Goal: Book appointment/travel/reservation

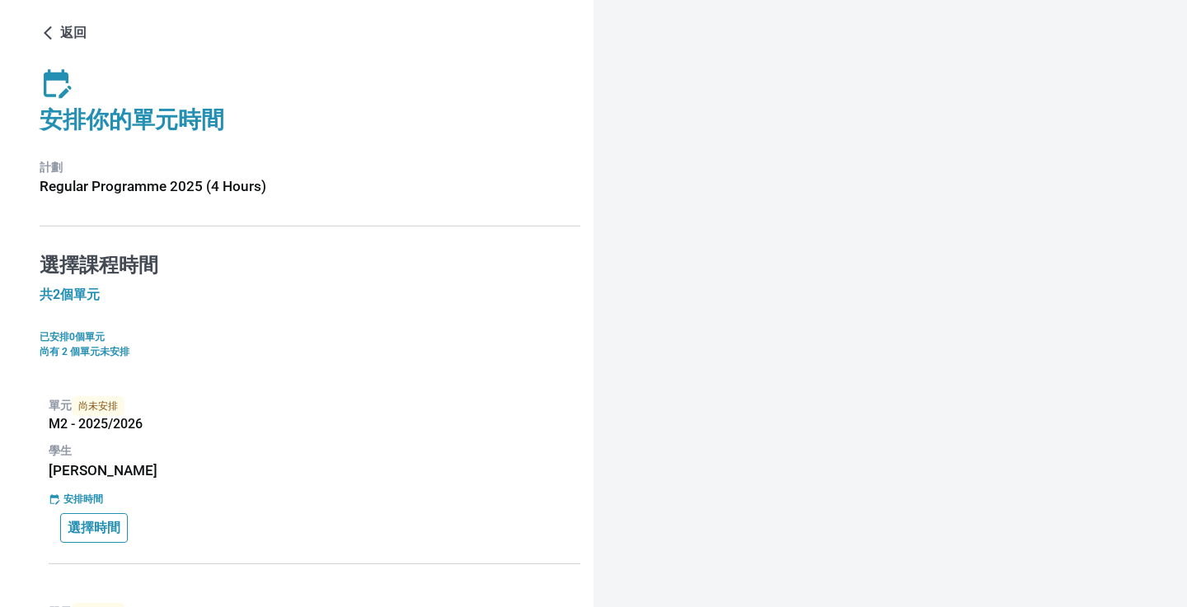
click at [111, 518] on button "選擇時間" at bounding box center [94, 528] width 68 height 30
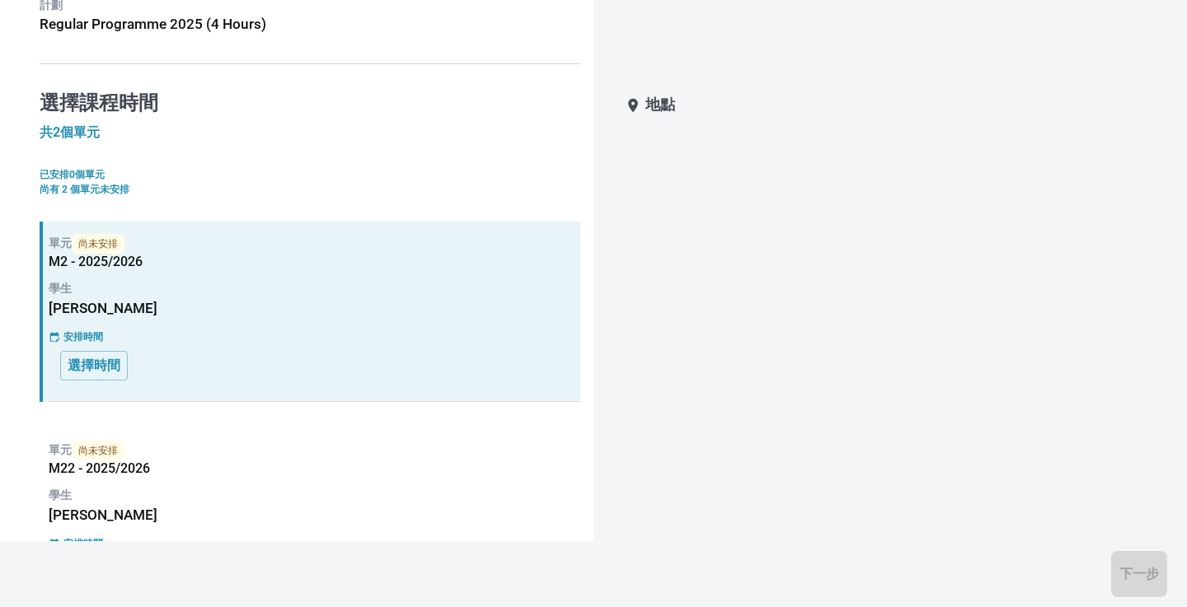
scroll to position [194, 0]
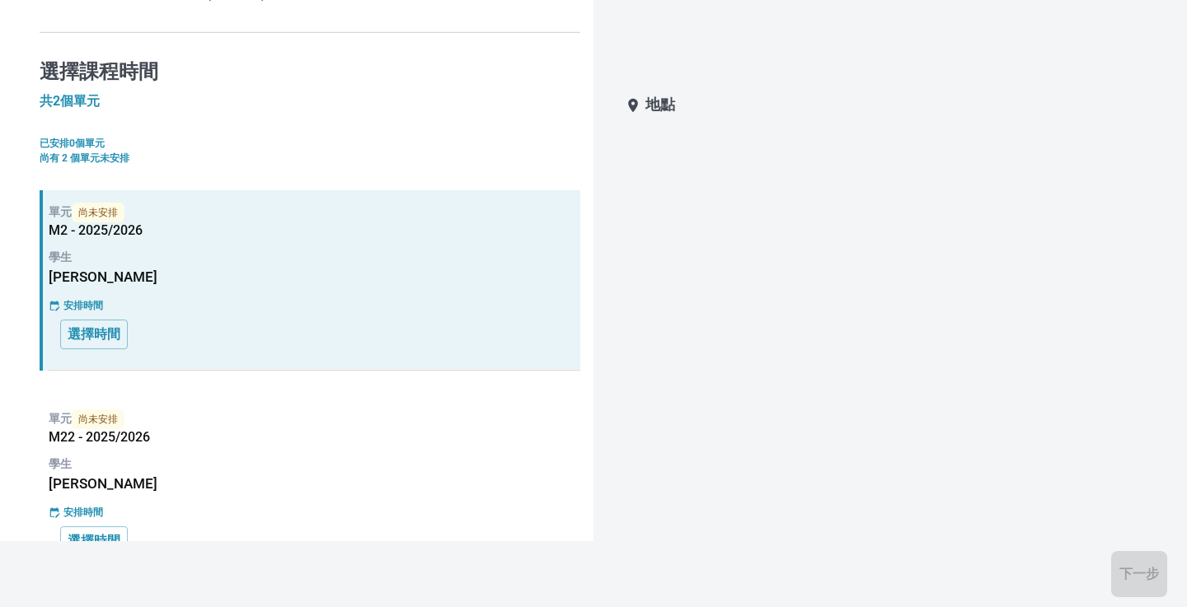
click at [360, 406] on div "單元 尚未安排 M22 - 2025/2026 學生 [PERSON_NAME] 安排時間 選擇時間" at bounding box center [310, 487] width 541 height 180
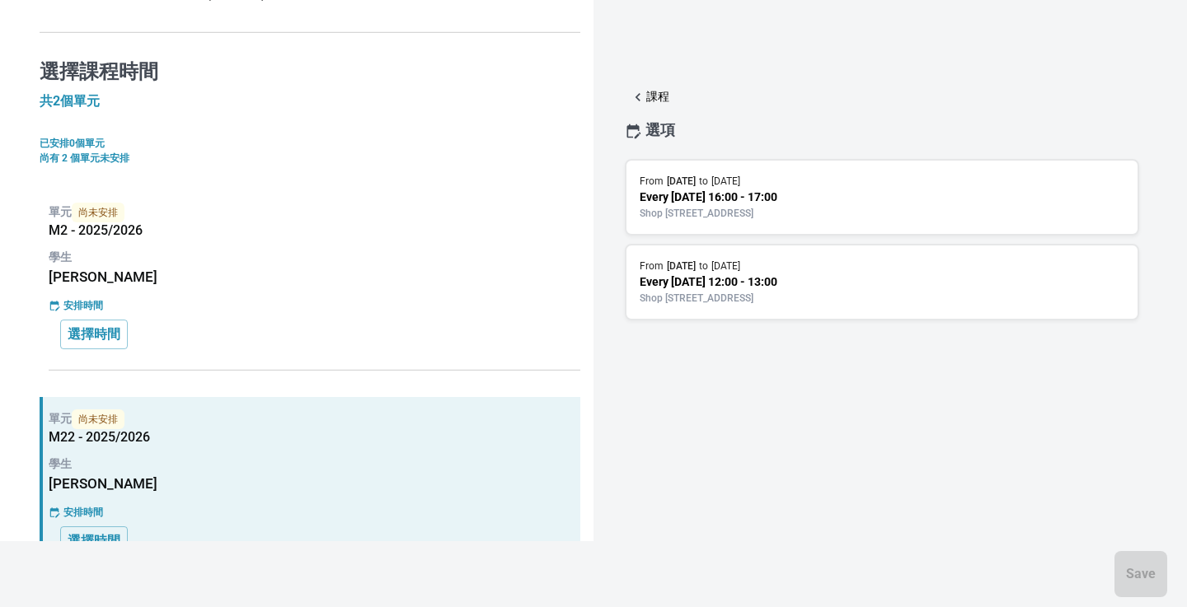
click at [355, 342] on div "選擇時間" at bounding box center [314, 335] width 508 height 30
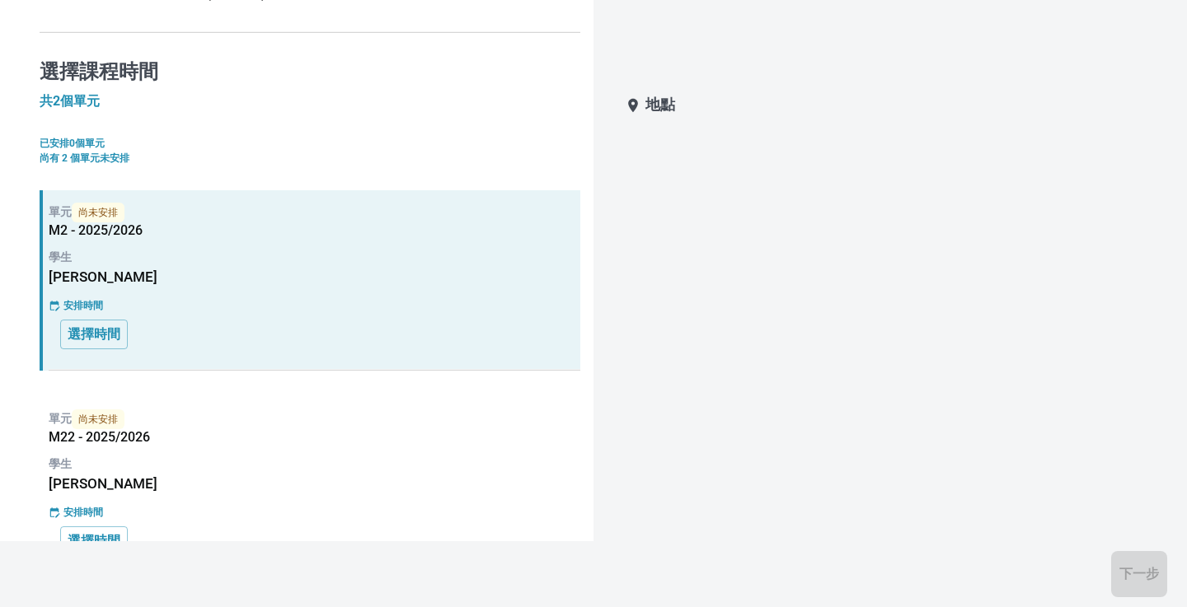
click at [386, 485] on h6 "[PERSON_NAME]" at bounding box center [315, 484] width 532 height 22
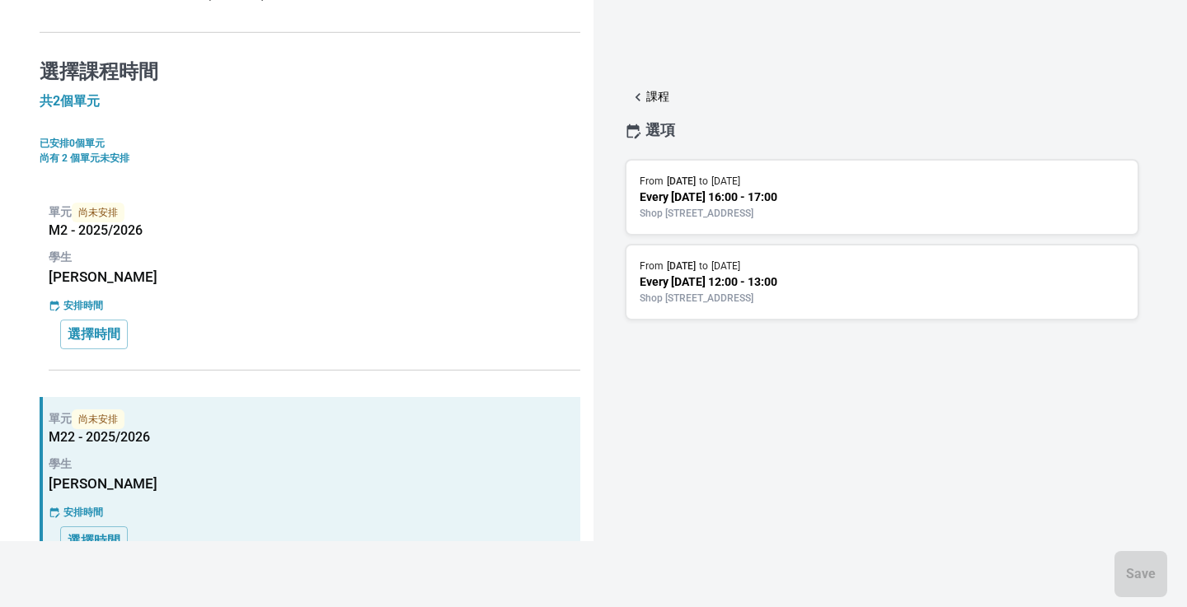
click at [813, 213] on p "Shop [STREET_ADDRESS]" at bounding box center [881, 213] width 485 height 15
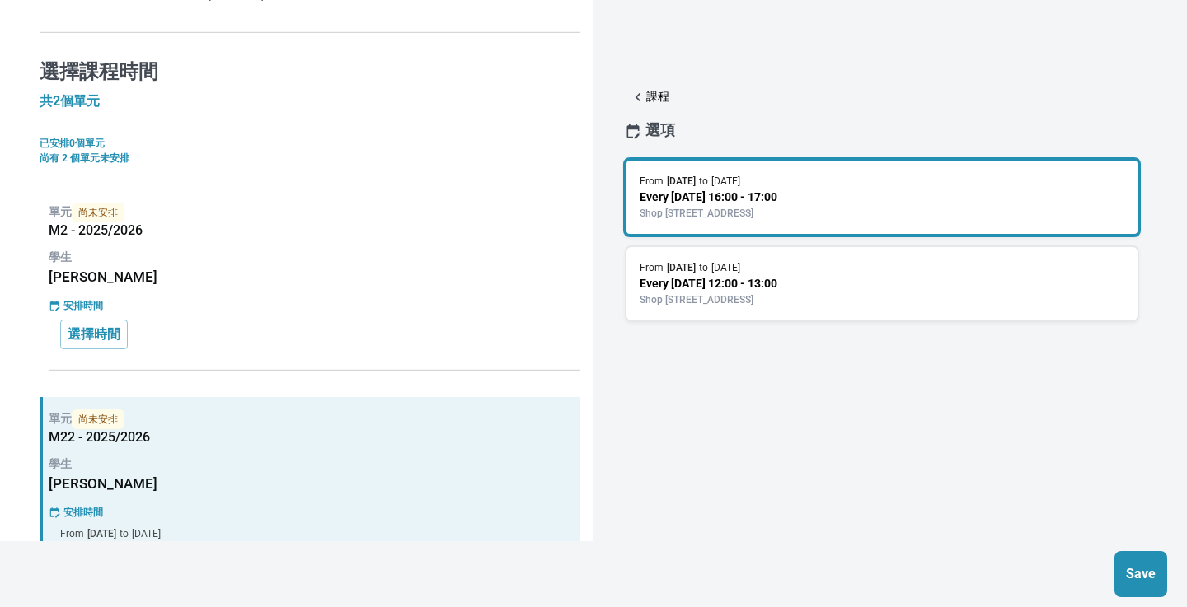
click at [1132, 562] on button "Save" at bounding box center [1140, 574] width 53 height 46
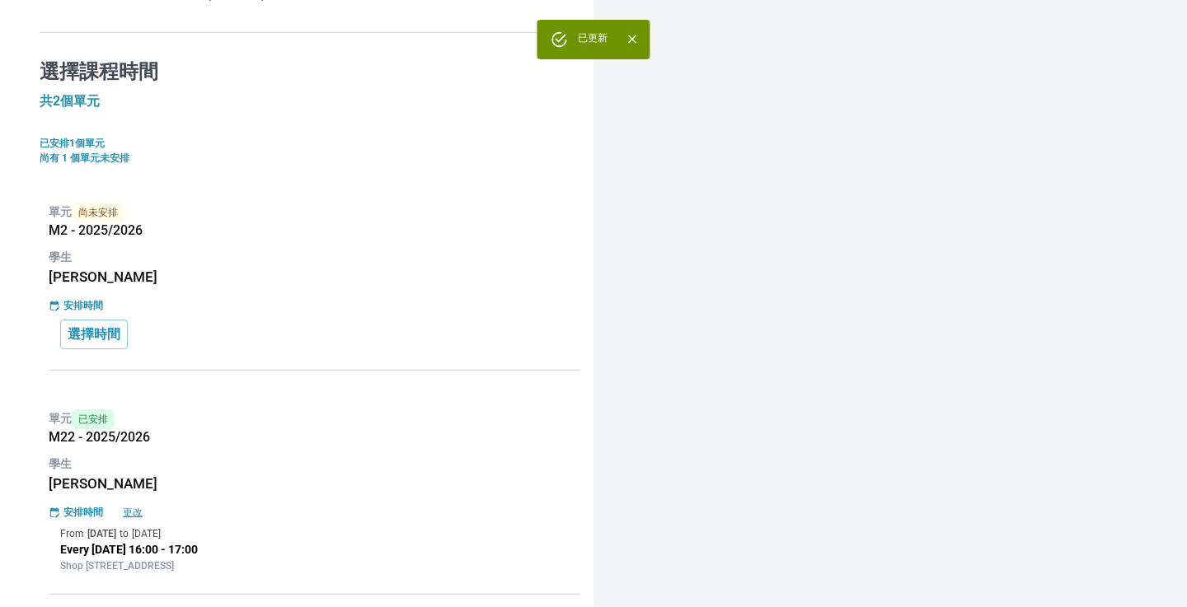
click at [353, 288] on h6 "[PERSON_NAME]" at bounding box center [315, 277] width 532 height 22
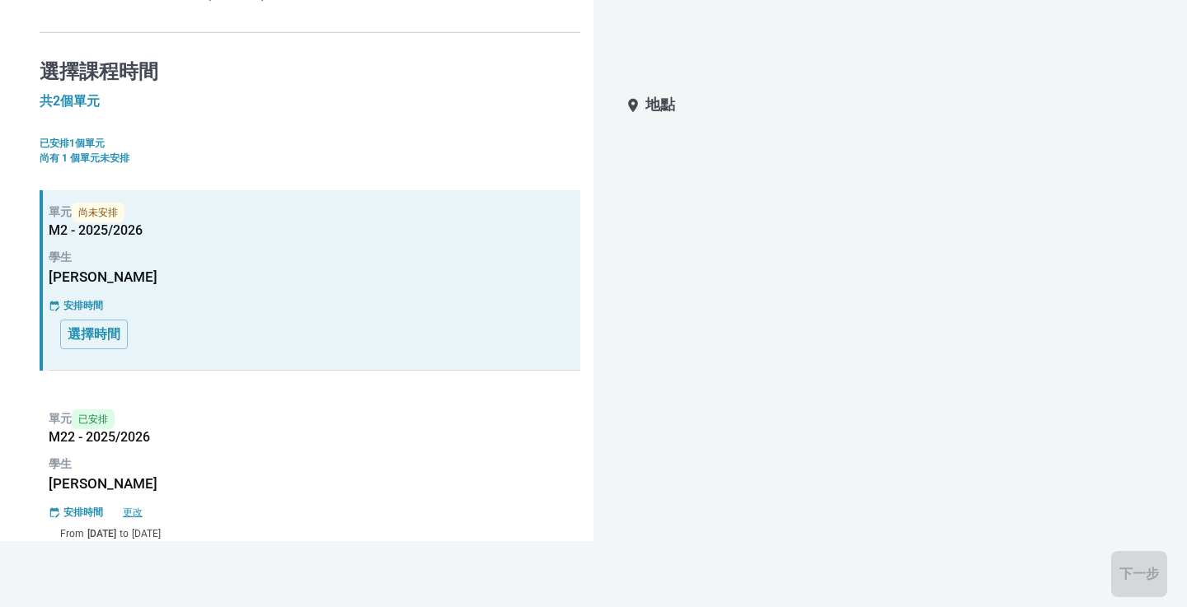
click at [107, 319] on div "單元 尚未安排 M2 - 2025/2026 學生 [PERSON_NAME] 安排時間 選擇時間" at bounding box center [310, 280] width 541 height 180
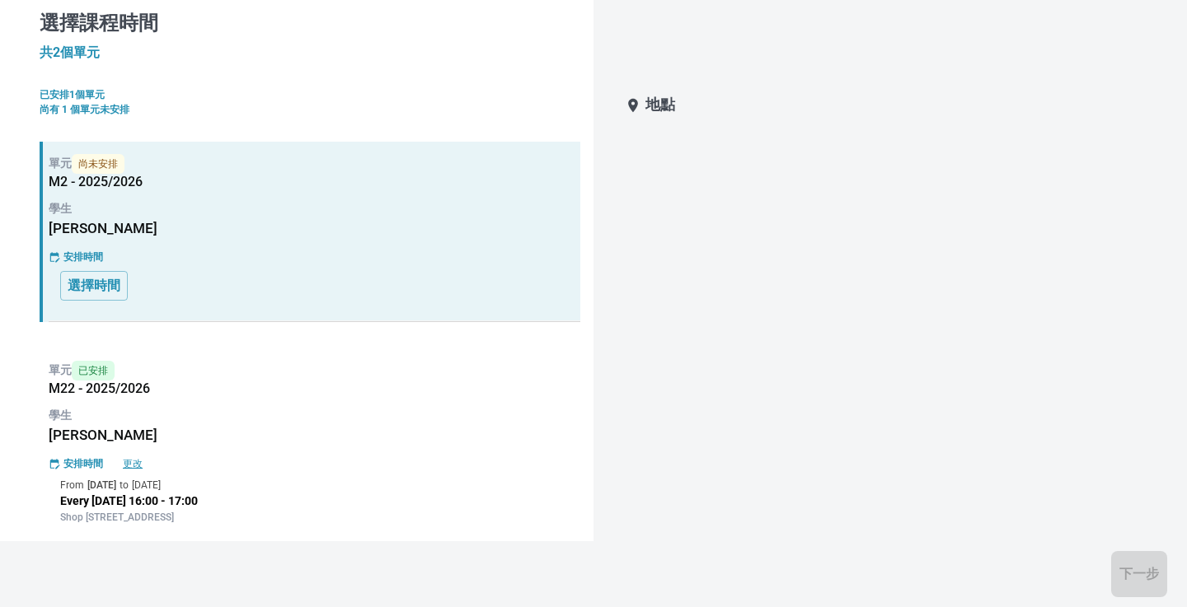
click at [239, 232] on h6 "[PERSON_NAME]" at bounding box center [315, 229] width 532 height 22
